Goal: Task Accomplishment & Management: Complete application form

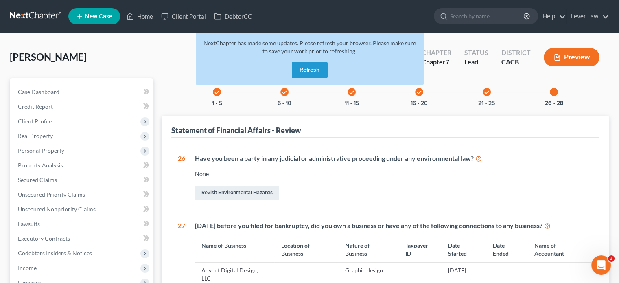
click at [44, 21] on link at bounding box center [36, 16] width 52 height 15
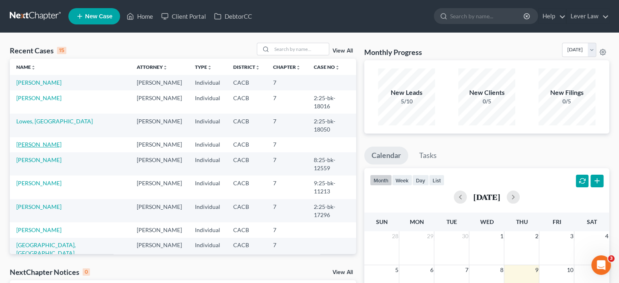
click at [42, 141] on link "Jacquot, Kenneth" at bounding box center [38, 144] width 45 height 7
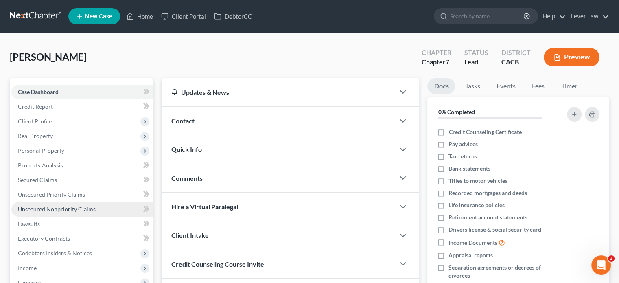
click at [70, 210] on span "Unsecured Nonpriority Claims" at bounding box center [57, 209] width 78 height 7
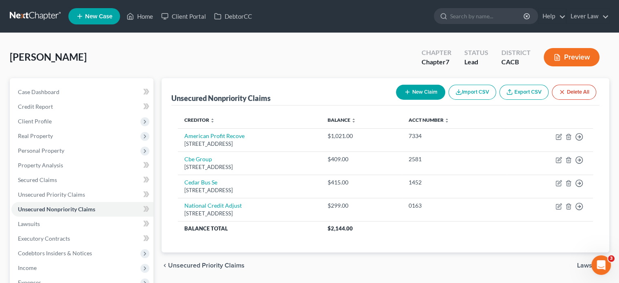
click at [34, 16] on link at bounding box center [36, 16] width 52 height 15
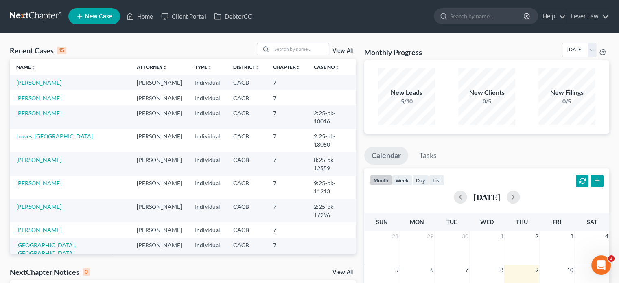
click at [36, 226] on link "[PERSON_NAME]" at bounding box center [38, 229] width 45 height 7
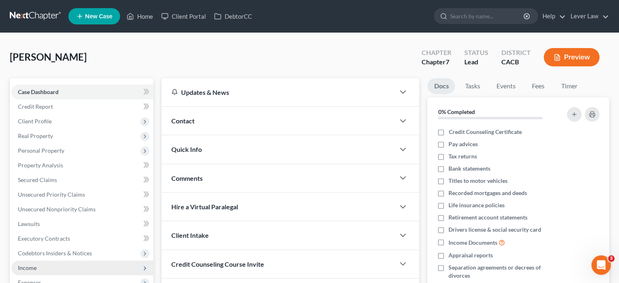
click at [16, 268] on span "Income" at bounding box center [82, 267] width 142 height 15
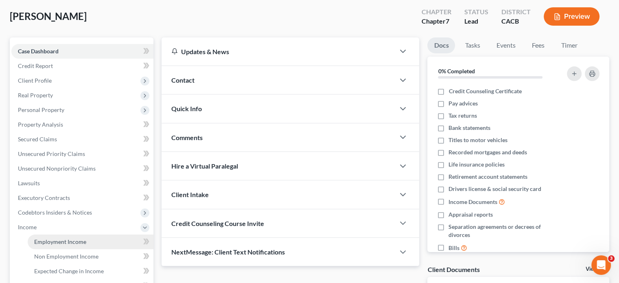
click at [63, 240] on span "Employment Income" at bounding box center [60, 241] width 52 height 7
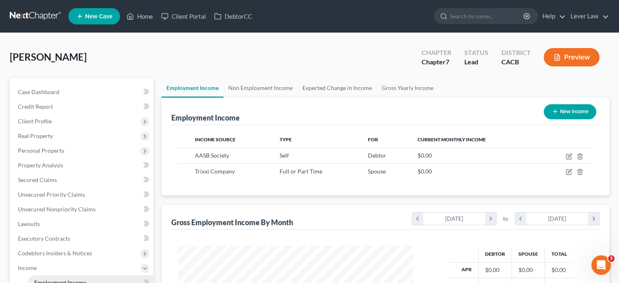
scroll to position [145, 251]
click at [40, 16] on link at bounding box center [36, 16] width 52 height 15
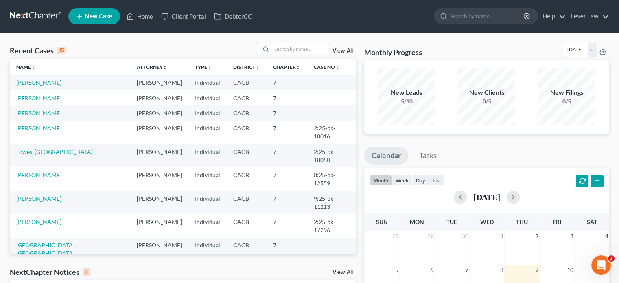
click at [42, 241] on link "[GEOGRAPHIC_DATA], [GEOGRAPHIC_DATA]" at bounding box center [45, 248] width 59 height 15
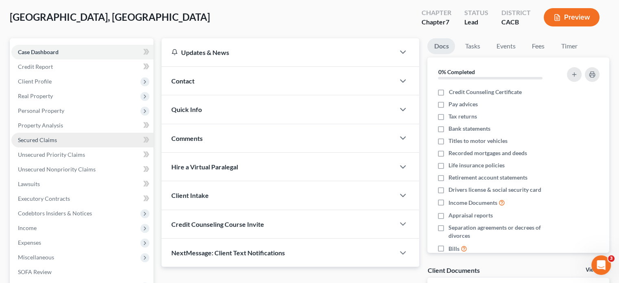
scroll to position [41, 0]
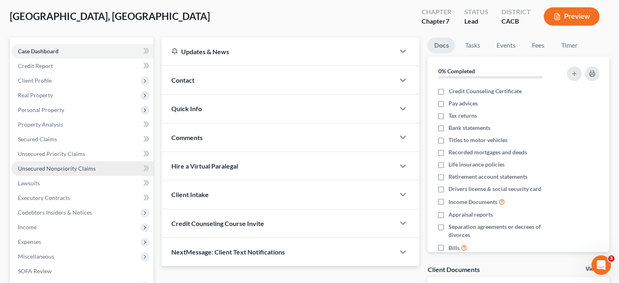
click at [66, 168] on span "Unsecured Nonpriority Claims" at bounding box center [57, 168] width 78 height 7
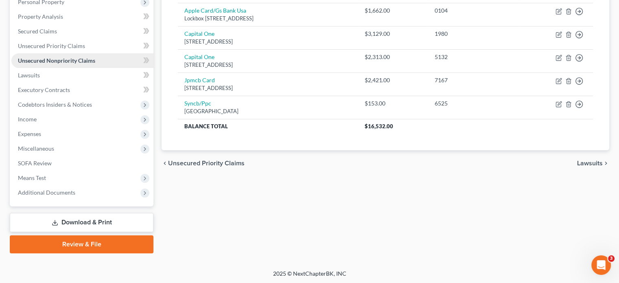
scroll to position [149, 0]
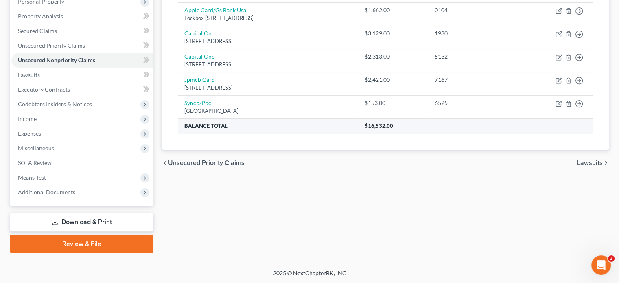
drag, startPoint x: 406, startPoint y: 188, endPoint x: 264, endPoint y: 120, distance: 157.6
click at [392, 181] on div "Unsecured Nonpriority Claims New Claim Import CSV Export CSV Delete All Credito…" at bounding box center [386, 91] width 456 height 324
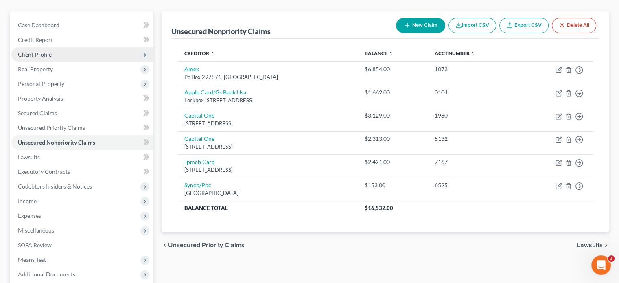
scroll to position [0, 0]
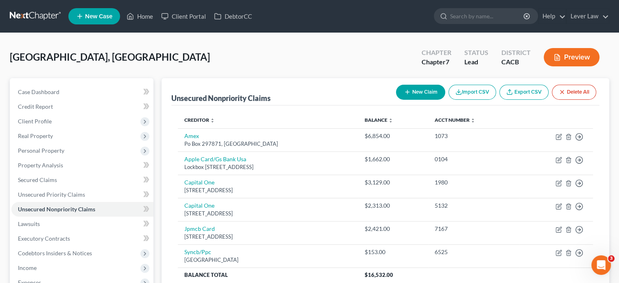
click at [42, 21] on link at bounding box center [36, 16] width 52 height 15
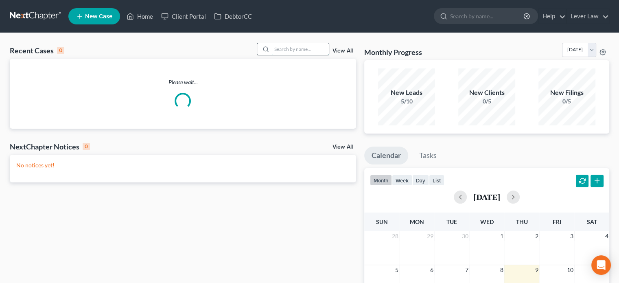
click at [272, 50] on input "search" at bounding box center [300, 49] width 57 height 12
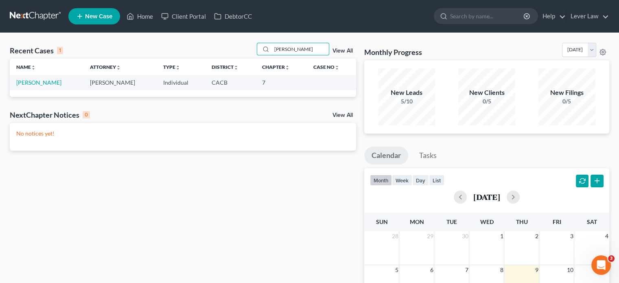
type input "[PERSON_NAME]"
click at [55, 84] on link "[PERSON_NAME]" at bounding box center [38, 82] width 45 height 7
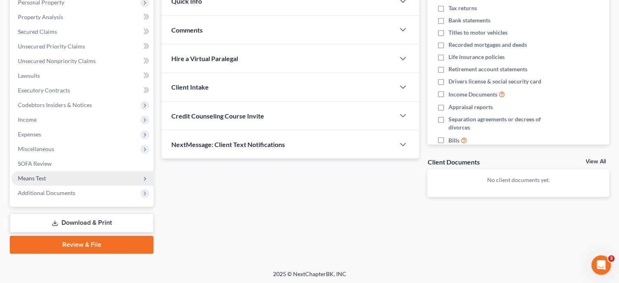
scroll to position [149, 0]
click at [69, 177] on span "Means Test" at bounding box center [82, 177] width 142 height 15
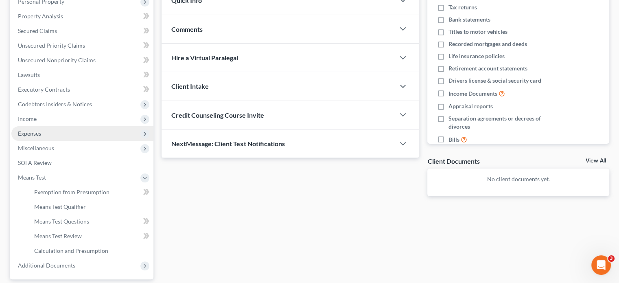
click at [44, 127] on span "Expenses" at bounding box center [82, 133] width 142 height 15
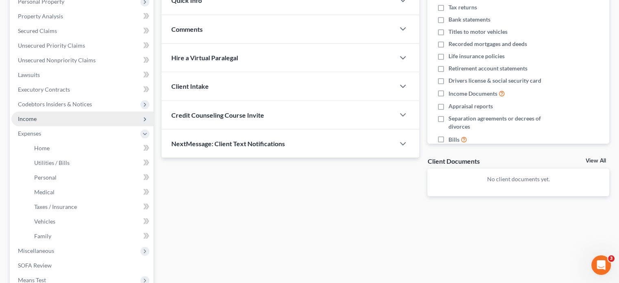
click at [45, 123] on span "Income" at bounding box center [82, 119] width 142 height 15
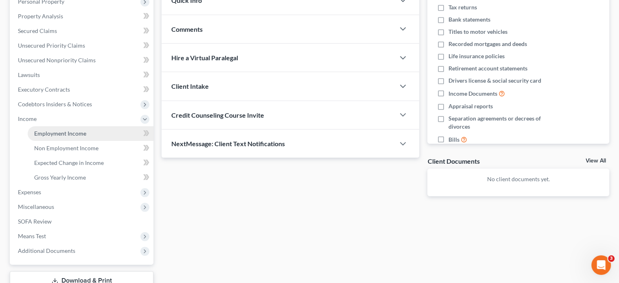
click at [45, 128] on link "Employment Income" at bounding box center [91, 133] width 126 height 15
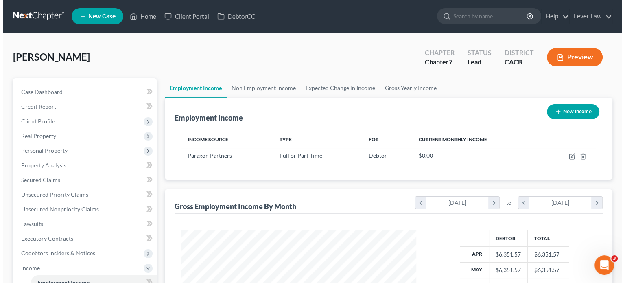
scroll to position [145, 251]
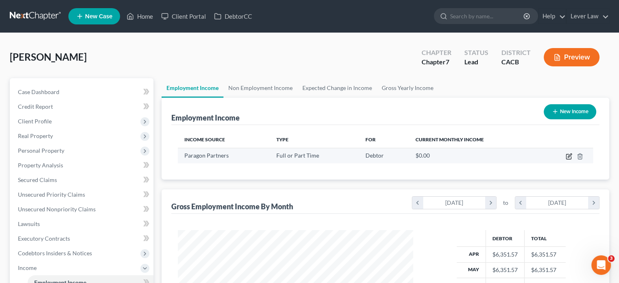
click at [570, 157] on icon "button" at bounding box center [569, 156] width 7 height 7
select select "0"
select select "1"
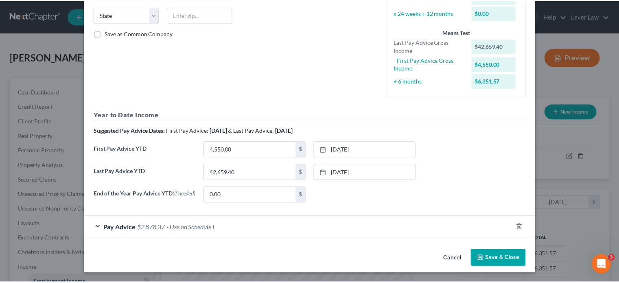
scroll to position [163, 0]
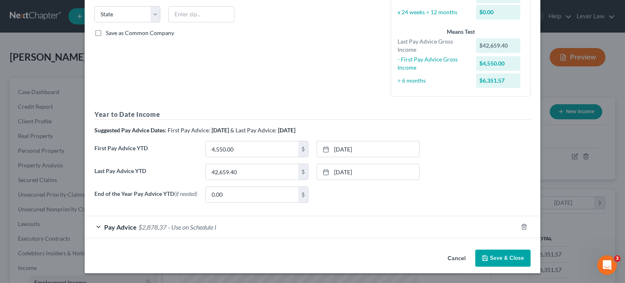
click at [497, 262] on button "Save & Close" at bounding box center [502, 257] width 55 height 17
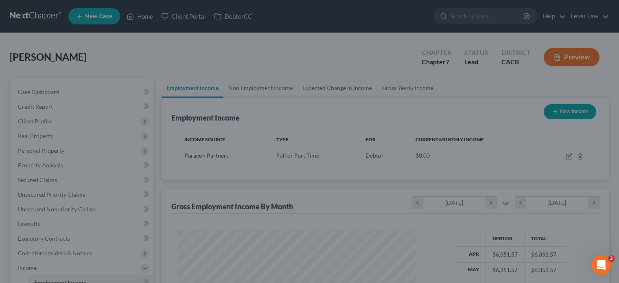
scroll to position [406843, 406736]
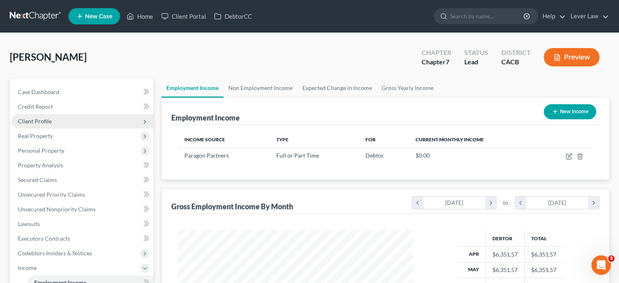
click at [39, 124] on span "Client Profile" at bounding box center [35, 121] width 34 height 7
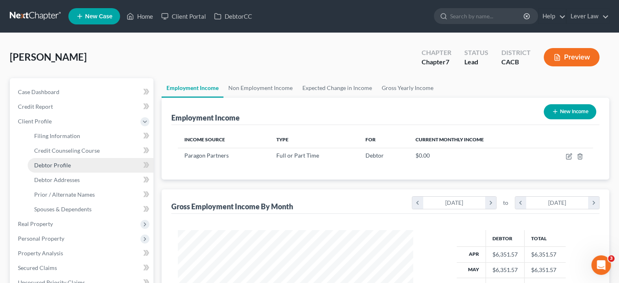
click at [51, 169] on link "Debtor Profile" at bounding box center [91, 165] width 126 height 15
select select "0"
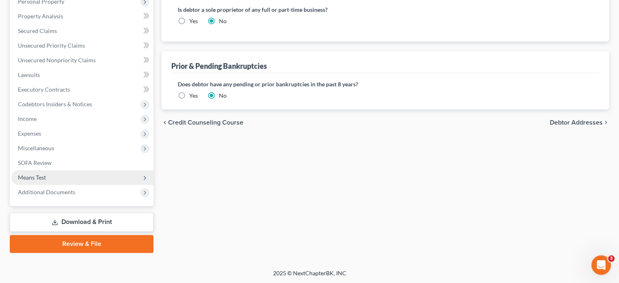
click at [50, 175] on span "Means Test" at bounding box center [82, 177] width 142 height 15
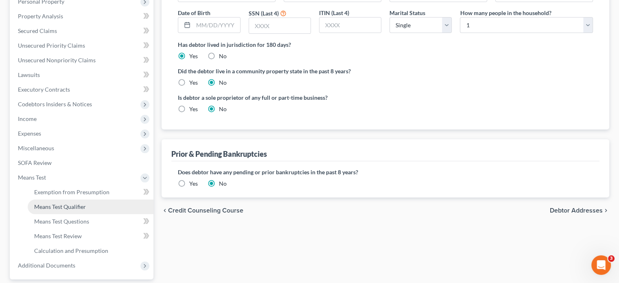
click at [49, 203] on span "Means Test Qualifier" at bounding box center [60, 206] width 52 height 7
